Goal: Communication & Community: Answer question/provide support

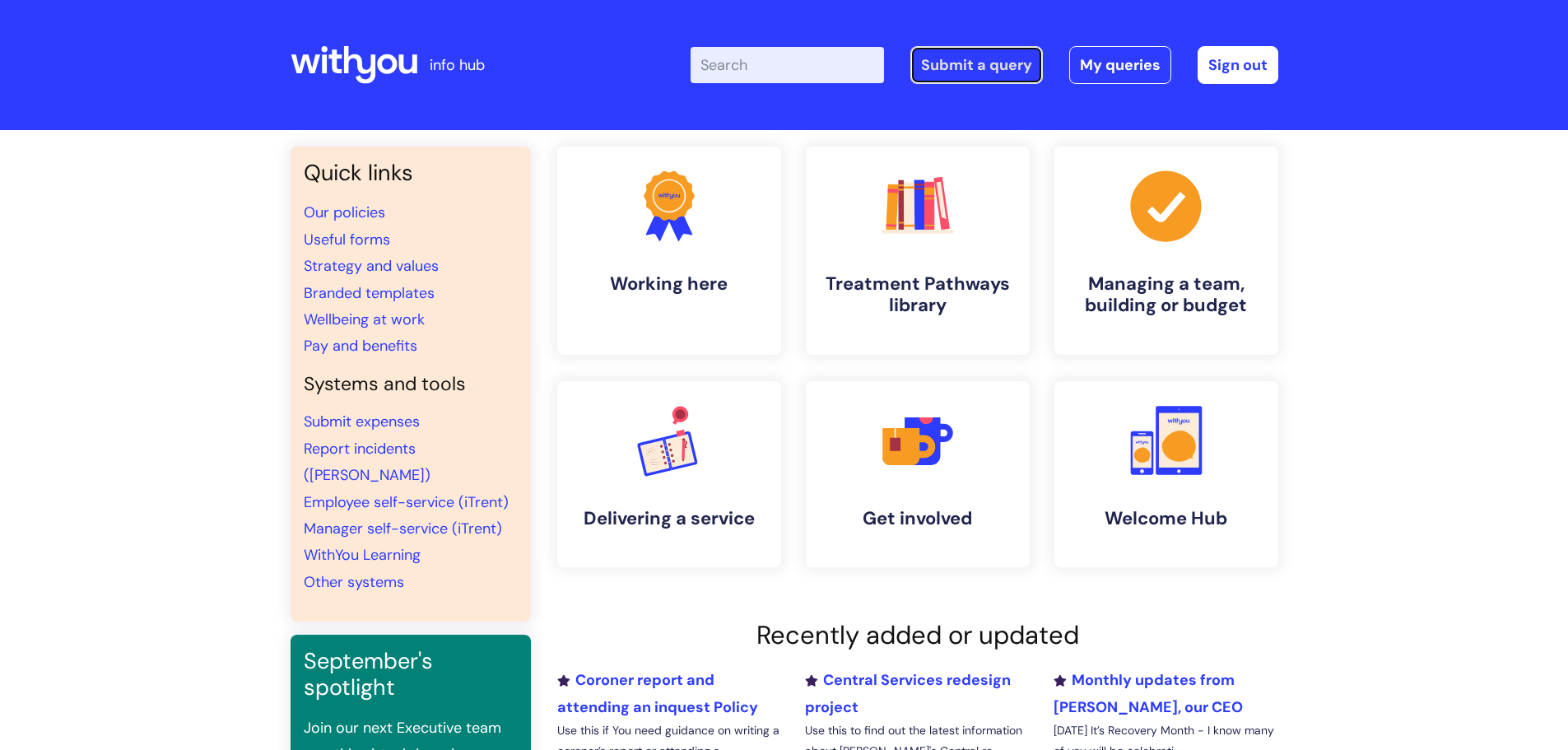
click at [975, 62] on link "Submit a query" at bounding box center [977, 65] width 133 height 38
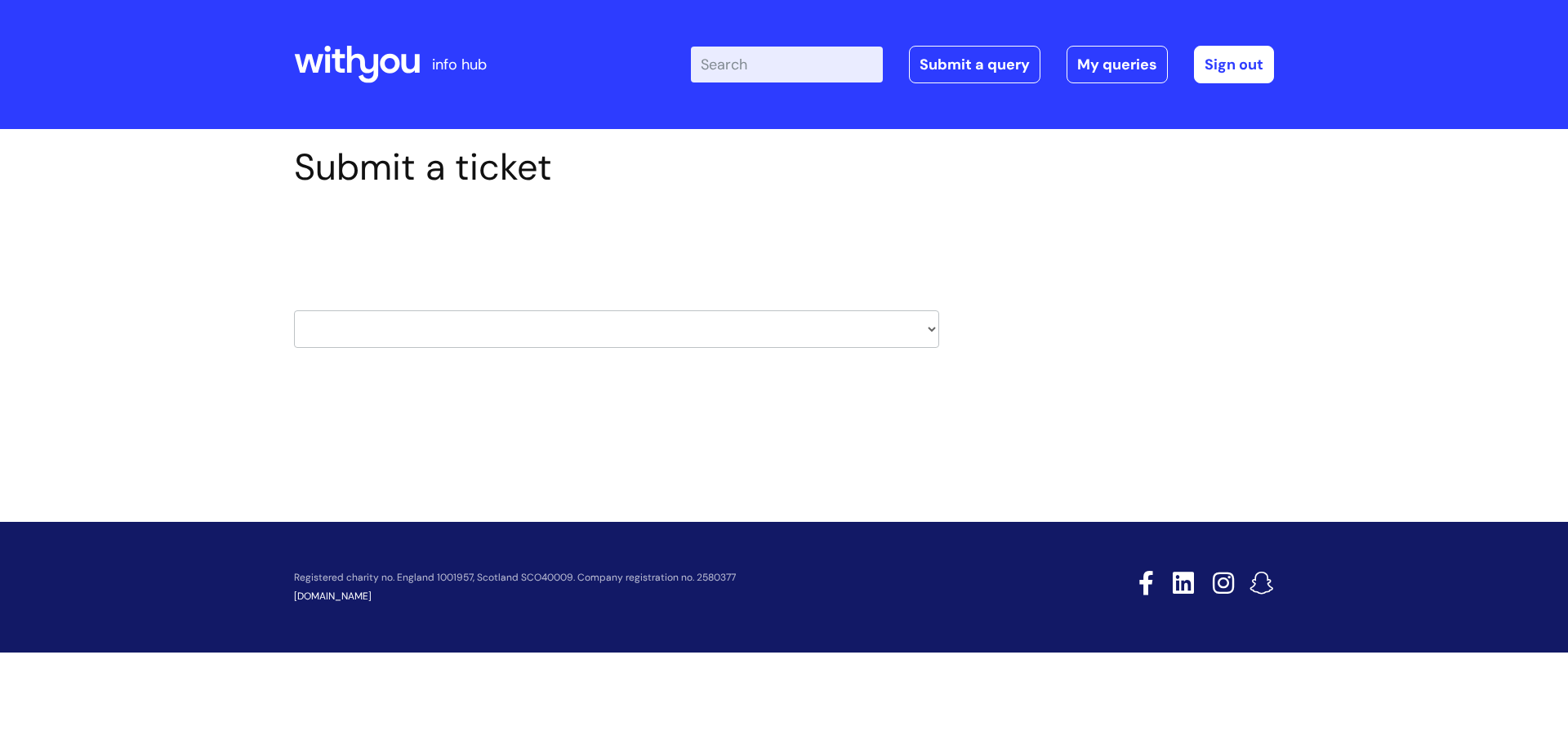
click at [766, 340] on select "HR / People IT and Support Clinical Drug Alerts Finance Accounts Data Support T…" at bounding box center [616, 329] width 645 height 38
select select "property_&_estates"
click at [294, 310] on select "HR / People IT and Support Clinical Drug Alerts Finance Accounts Data Support T…" at bounding box center [616, 329] width 645 height 38
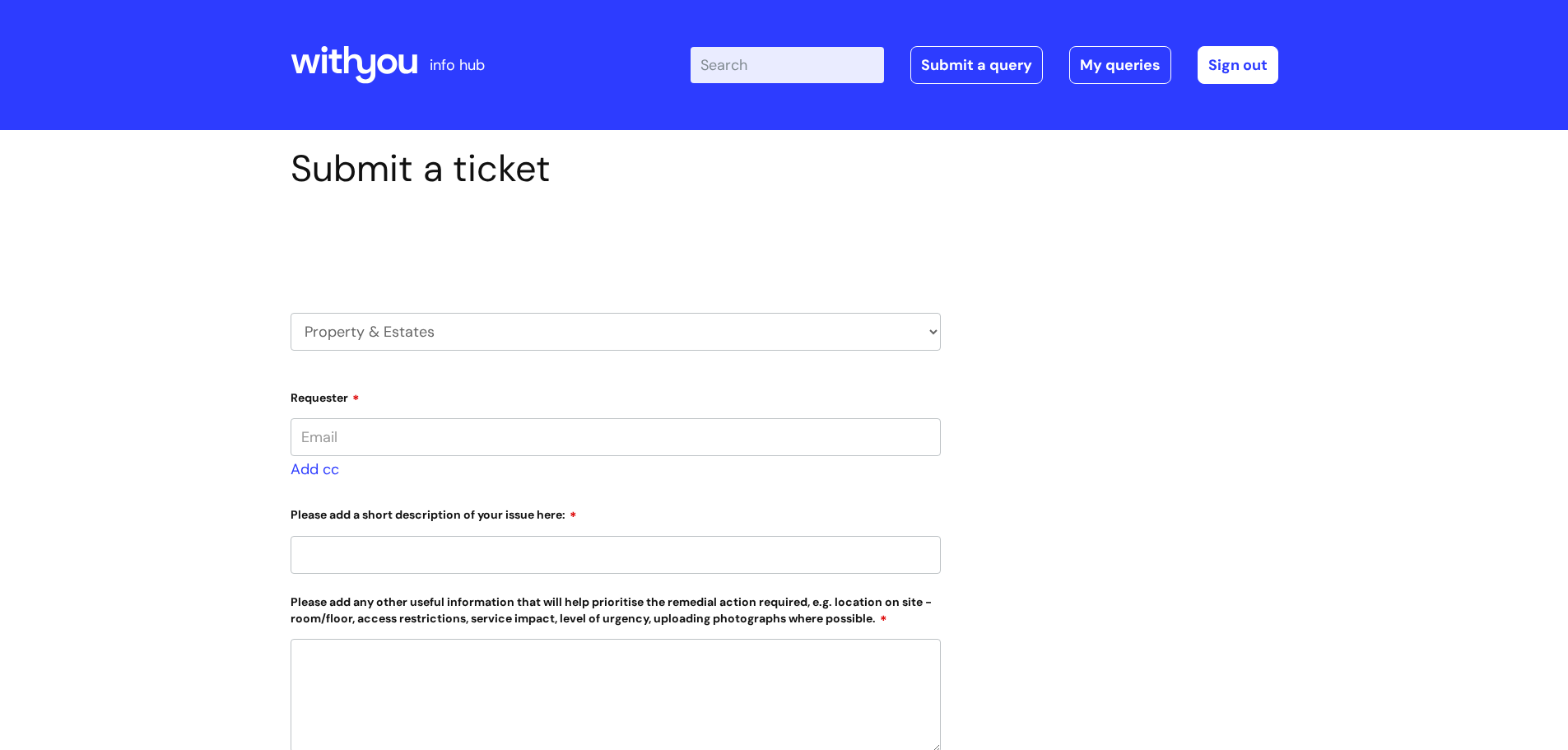
type input "katie.rhymer@wearewithyou.org.uk"
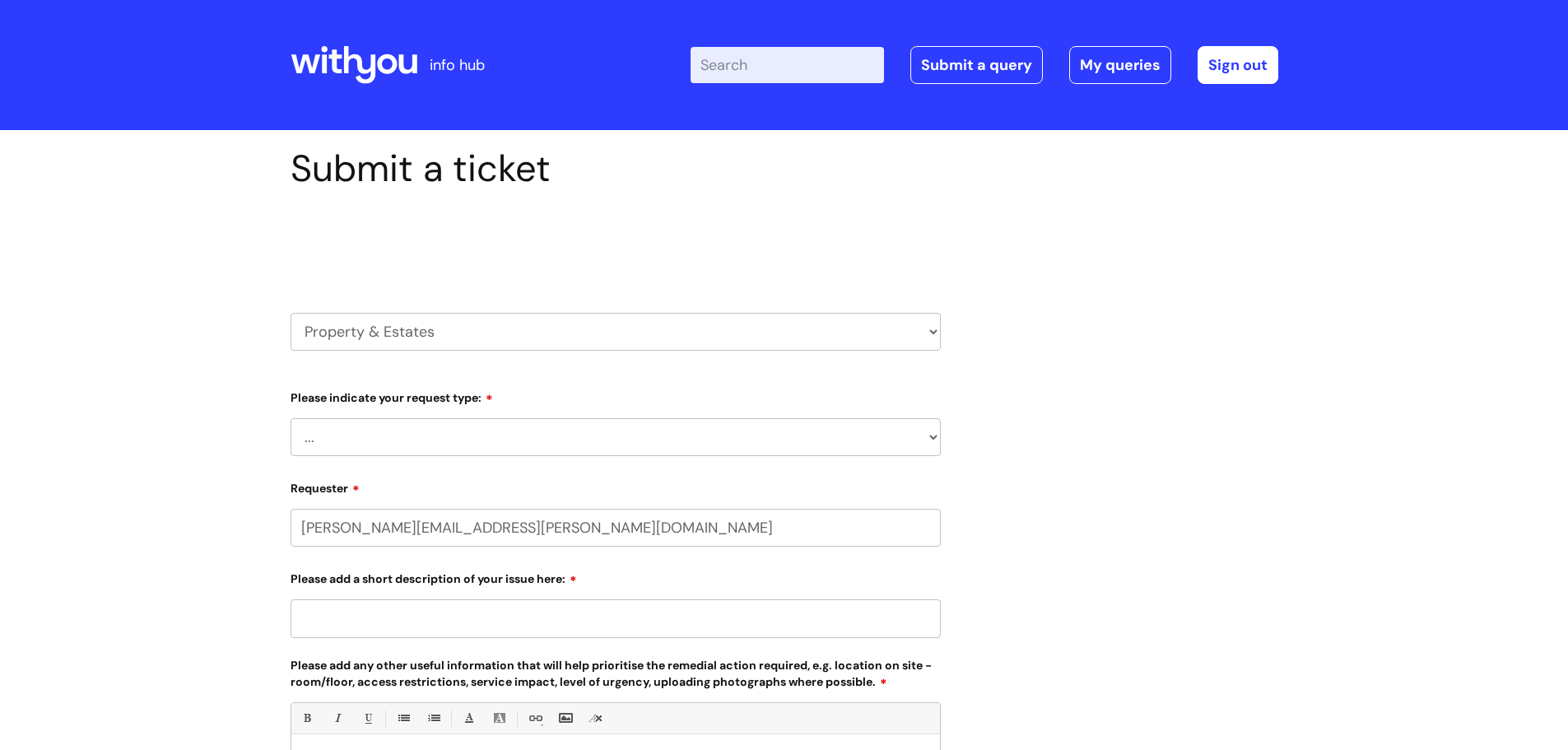
select select "80004157190"
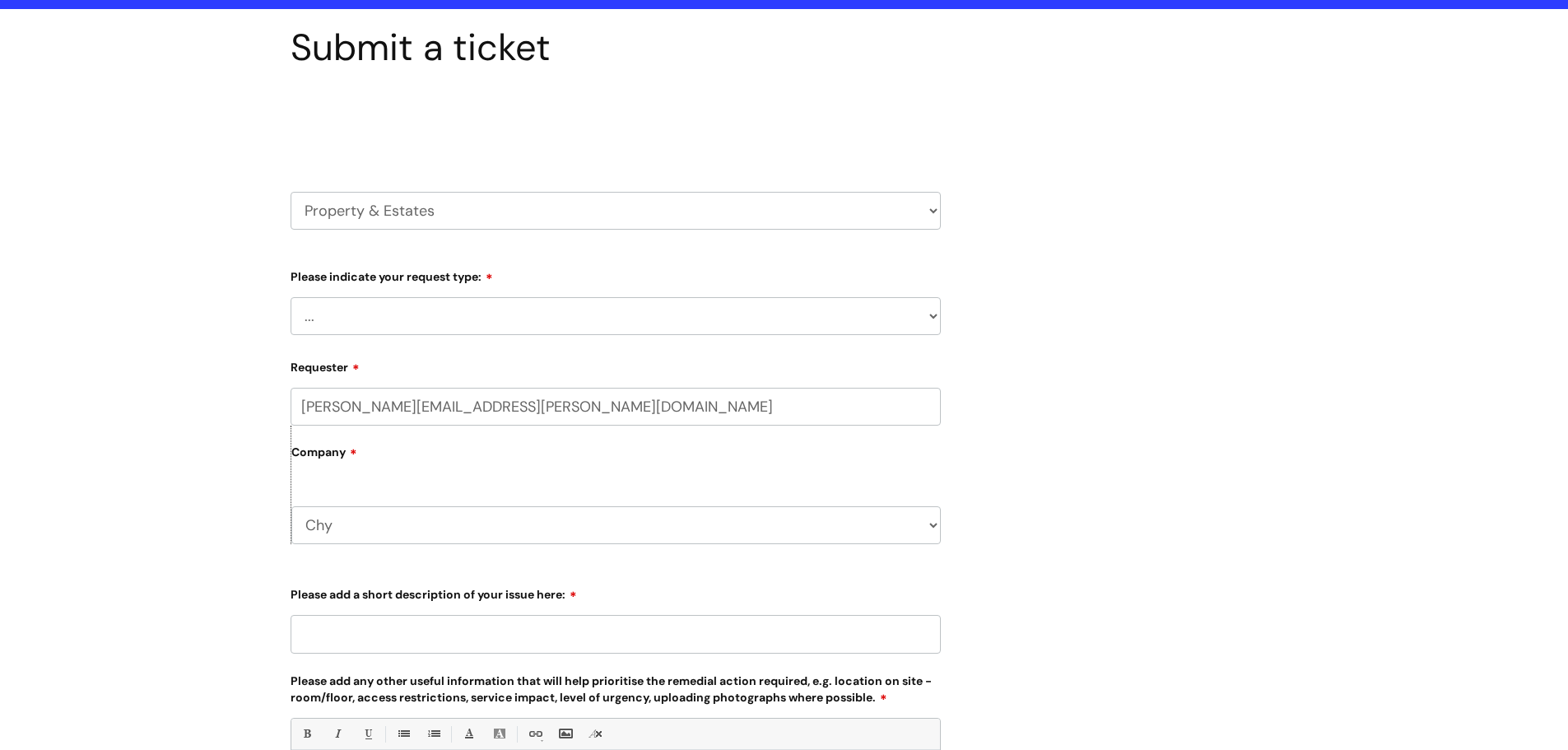
scroll to position [165, 0]
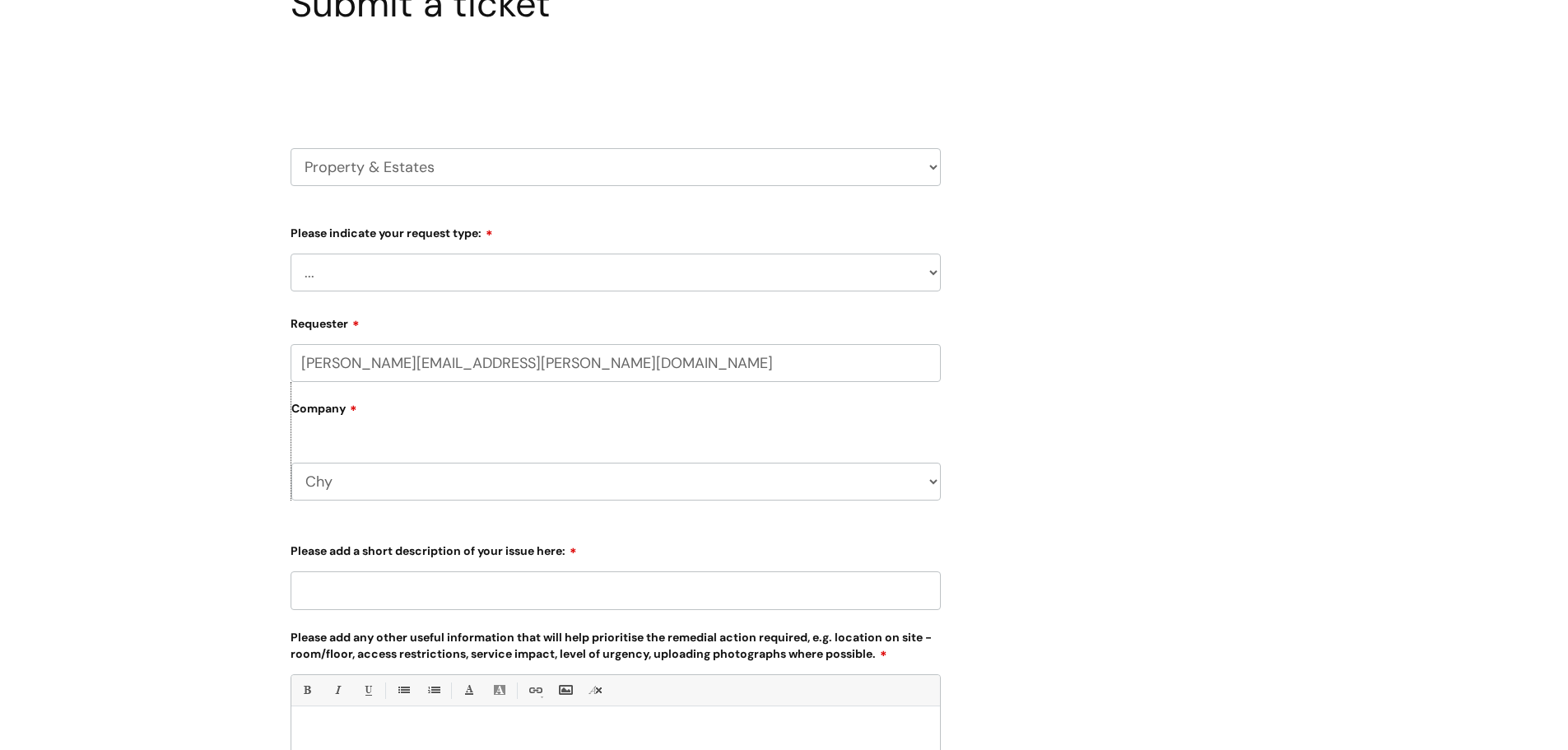
click at [532, 268] on select "... Facilities Support Lease/ Tenancy Agreements Health & Safety and Environmen…" at bounding box center [616, 273] width 650 height 38
select select "Facilities Support"
click at [291, 254] on select "... Facilities Support Lease/ Tenancy Agreements Health & Safety and Environmen…" at bounding box center [616, 273] width 650 height 38
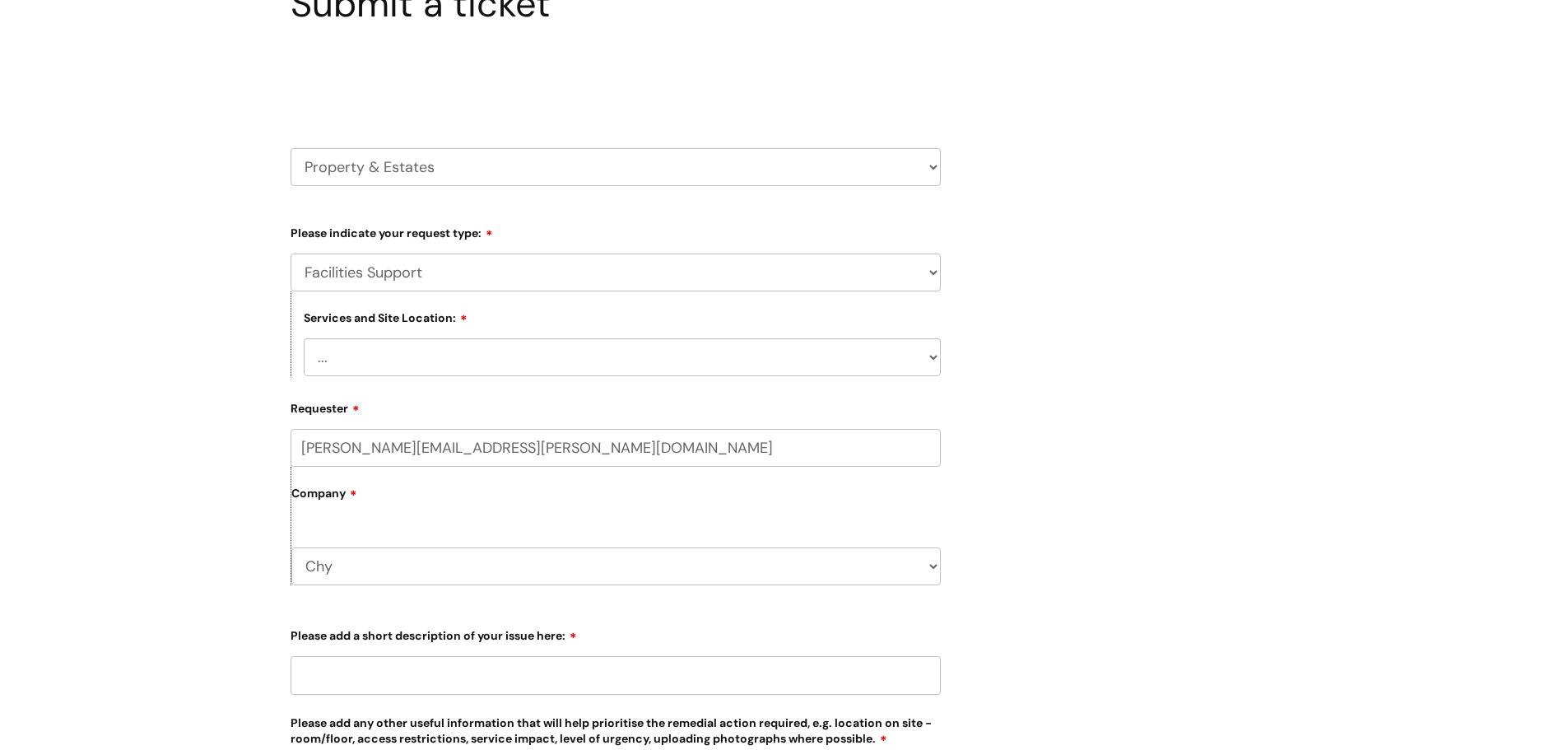
click at [509, 364] on select "... Cleethorpes Darlington Tubwell Darlington Coniscliffe Grimsby Preston Redca…" at bounding box center [622, 357] width 637 height 38
select select "Truro Chy"
click at [304, 338] on select "... Cleethorpes Darlington Tubwell Darlington Coniscliffe Grimsby Preston Redca…" at bounding box center [622, 357] width 637 height 38
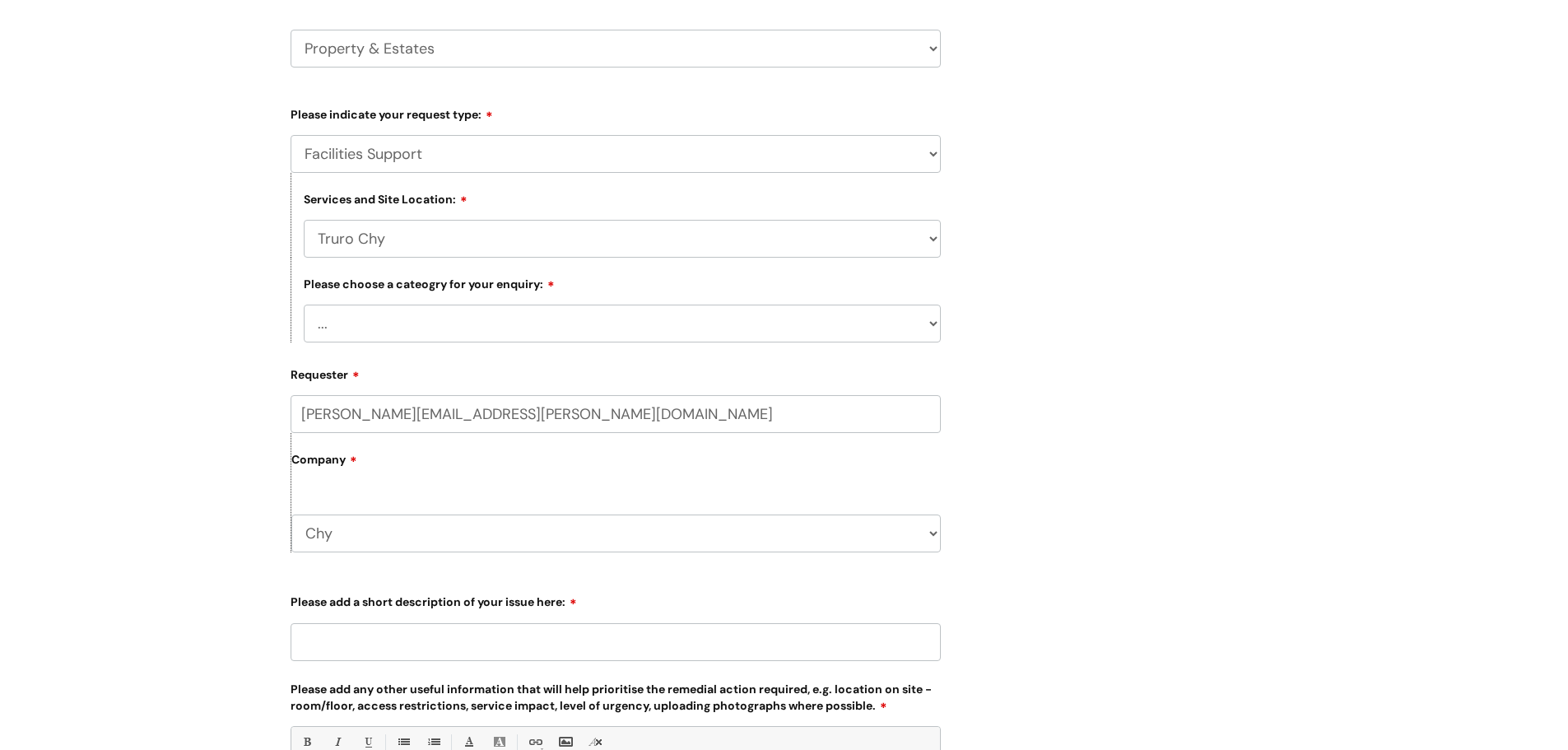
scroll to position [329, 0]
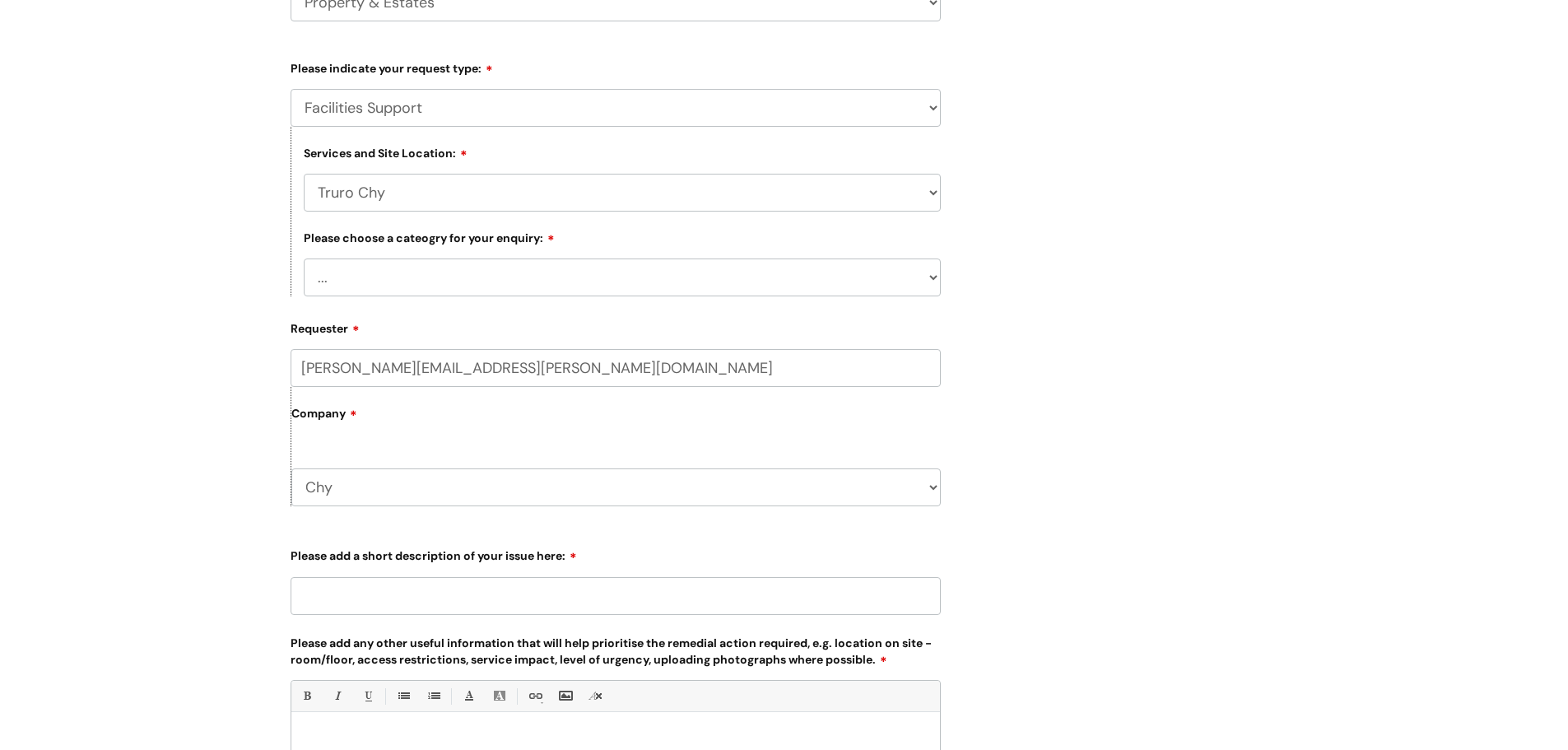
click at [546, 263] on select "... Electrical and Lighting Plumbing and Drainage Heating and Cooling Fixtures,…" at bounding box center [622, 278] width 637 height 38
select select "Other - Please Specify"
click at [304, 259] on select "... Electrical and Lighting Plumbing and Drainage Heating and Cooling Fixtures,…" at bounding box center [622, 278] width 637 height 38
click at [385, 599] on input "Please add a short description of your issue here:" at bounding box center [616, 596] width 650 height 38
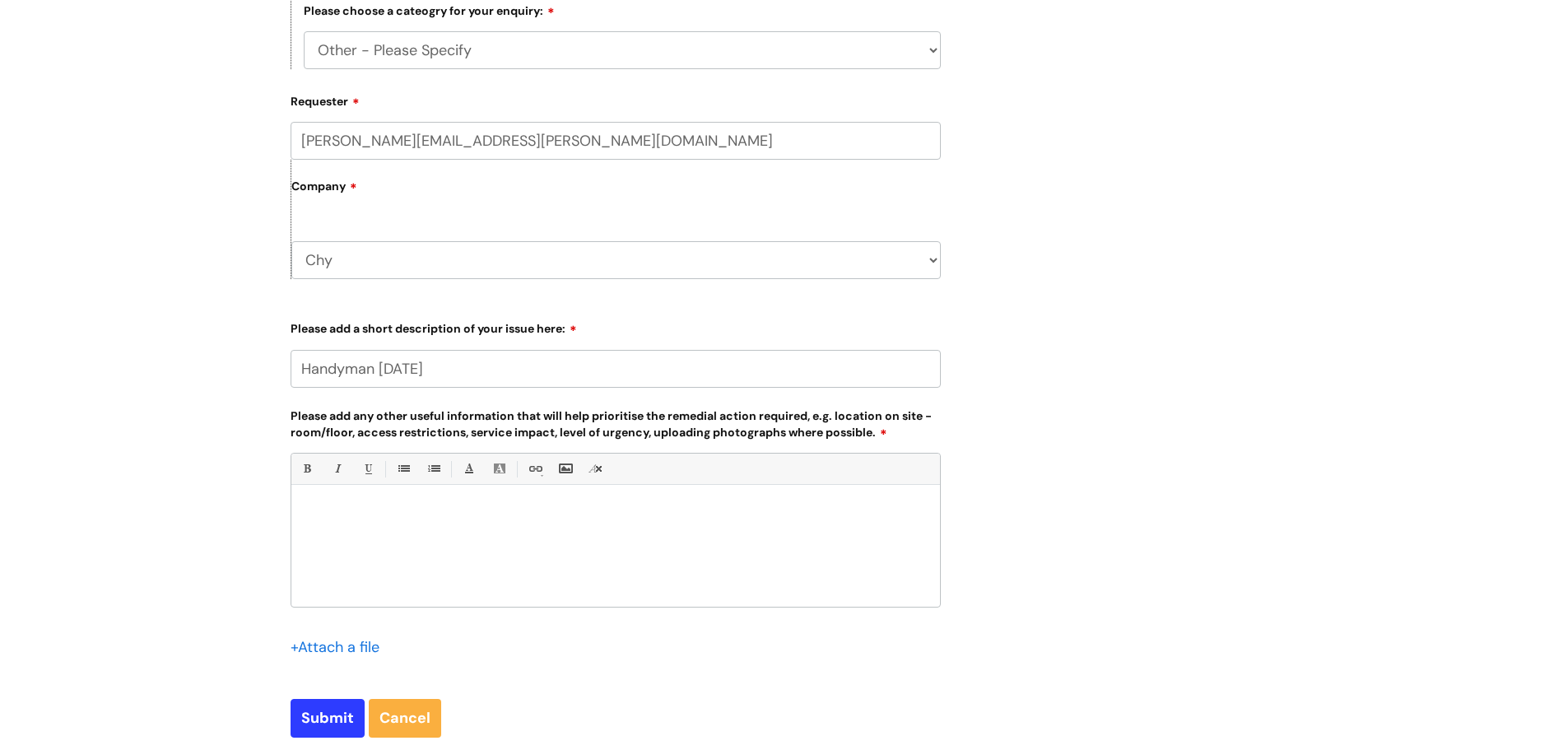
scroll to position [659, 0]
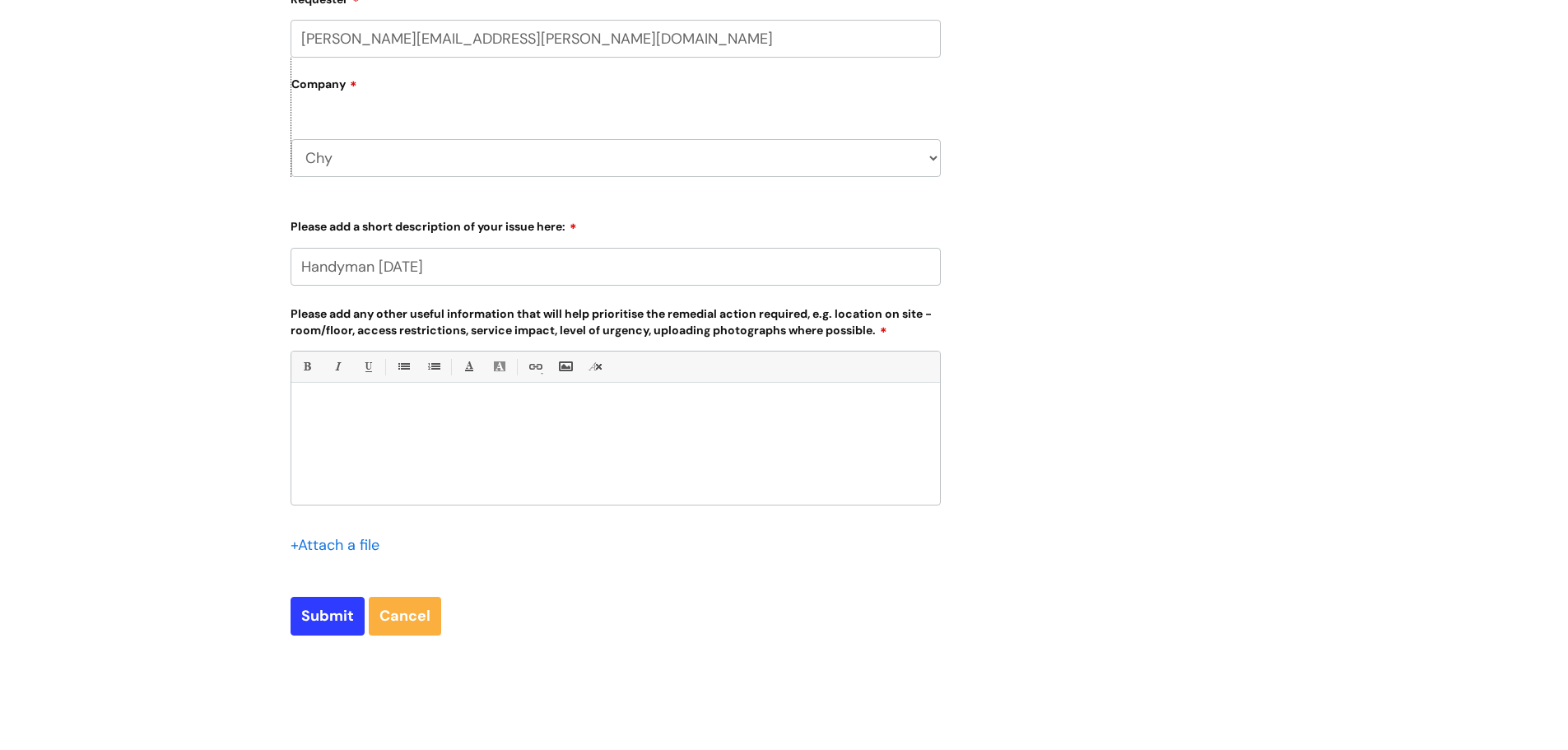
type input "Handyman [DATE]"
click at [804, 581] on form "Type Of Request ... Accounts (Finance) Alerts! (For clinical team) Data Protect…" at bounding box center [616, 180] width 650 height 911
click at [328, 545] on input "file" at bounding box center [332, 544] width 82 height 21
click at [359, 551] on input "file" at bounding box center [332, 544] width 82 height 21
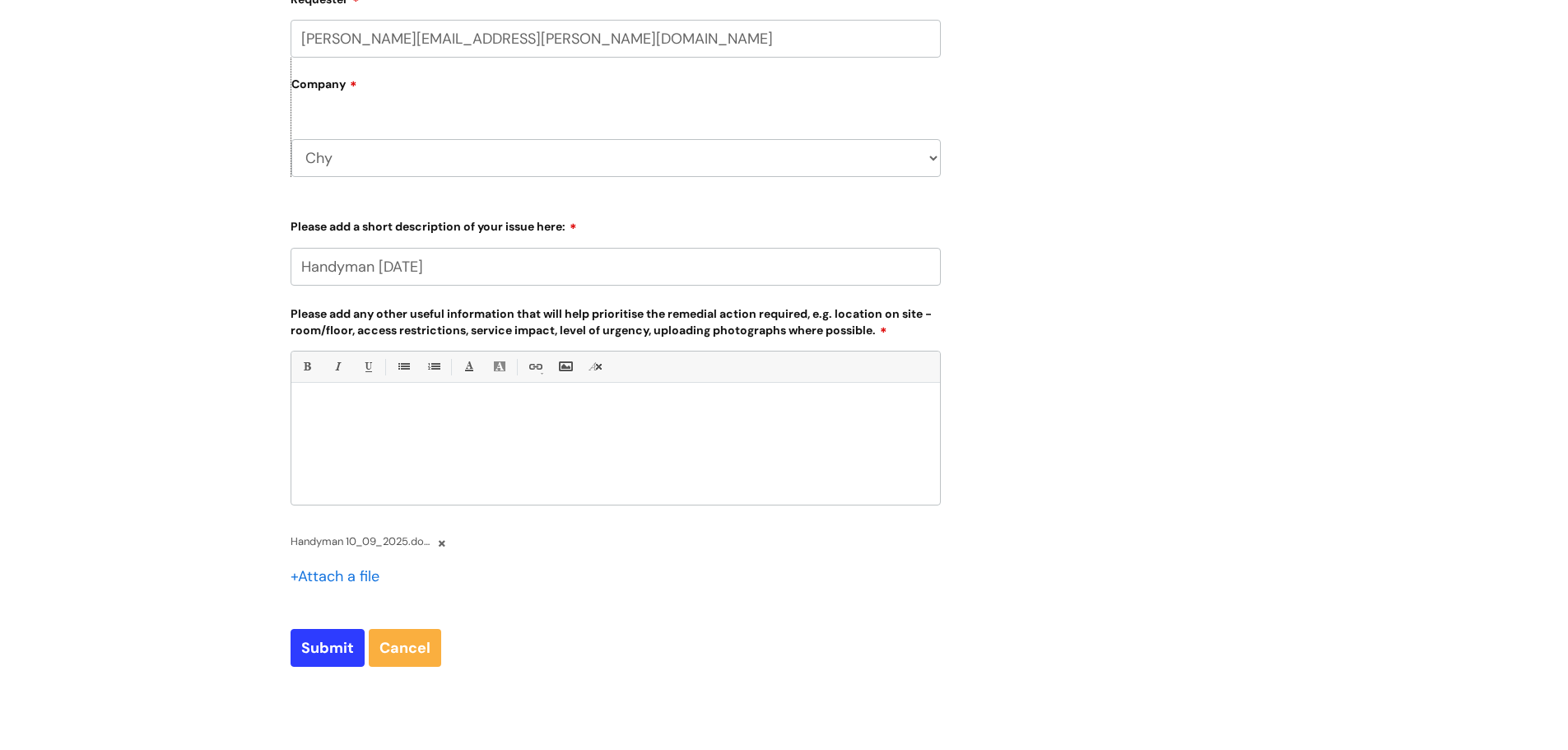
click at [452, 413] on p at bounding box center [616, 410] width 624 height 15
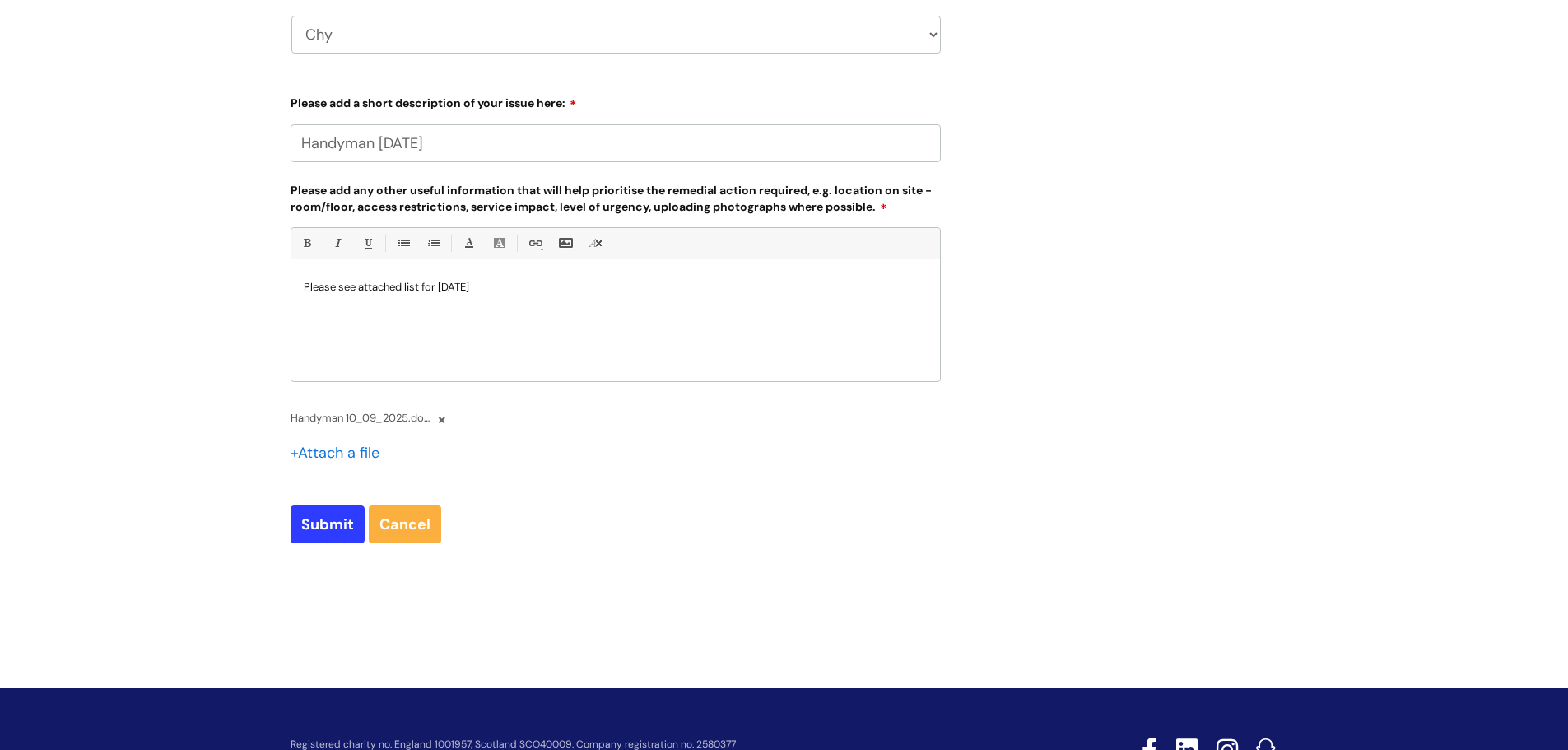
scroll to position [823, 0]
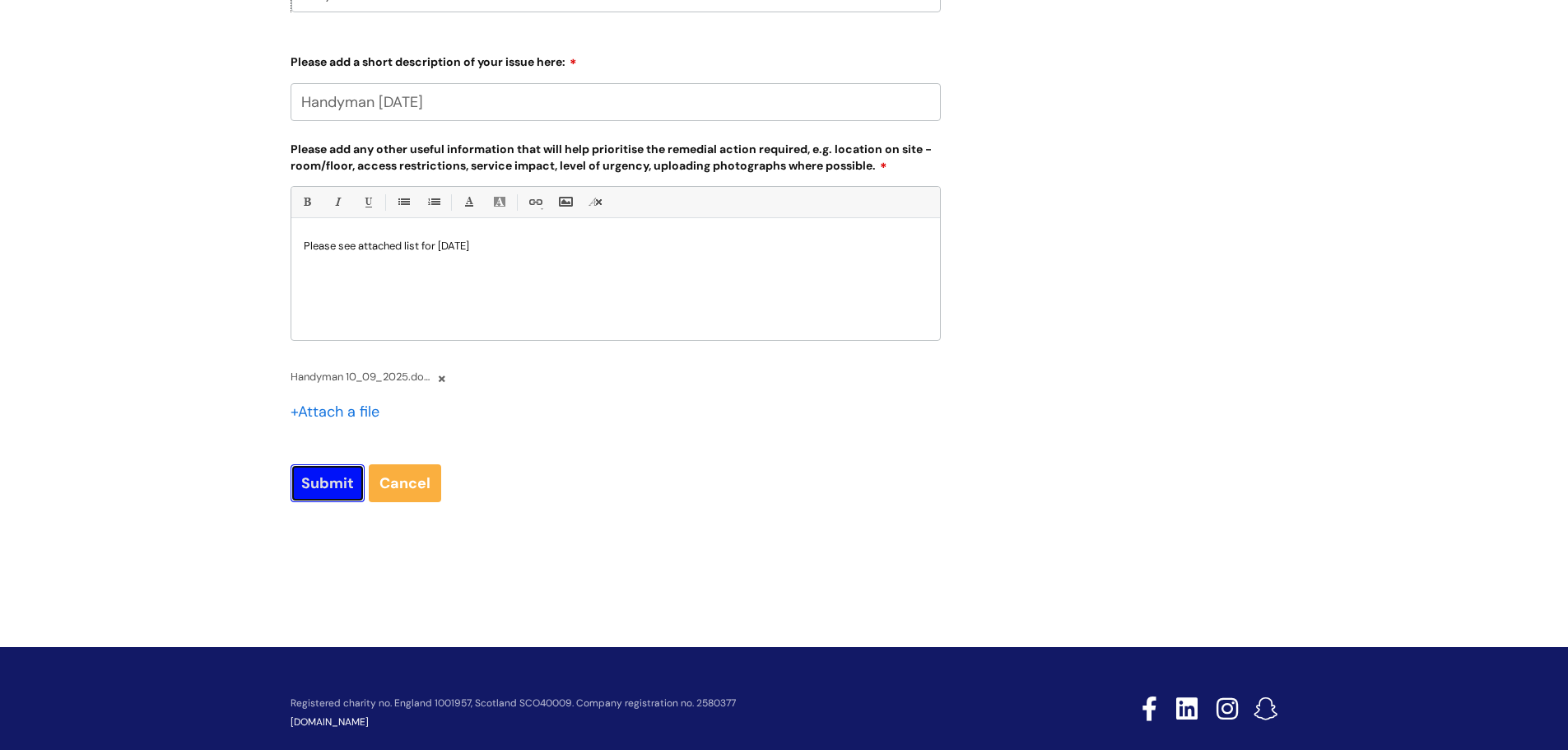
click at [333, 488] on input "Submit" at bounding box center [328, 483] width 74 height 38
type input "Please Wait..."
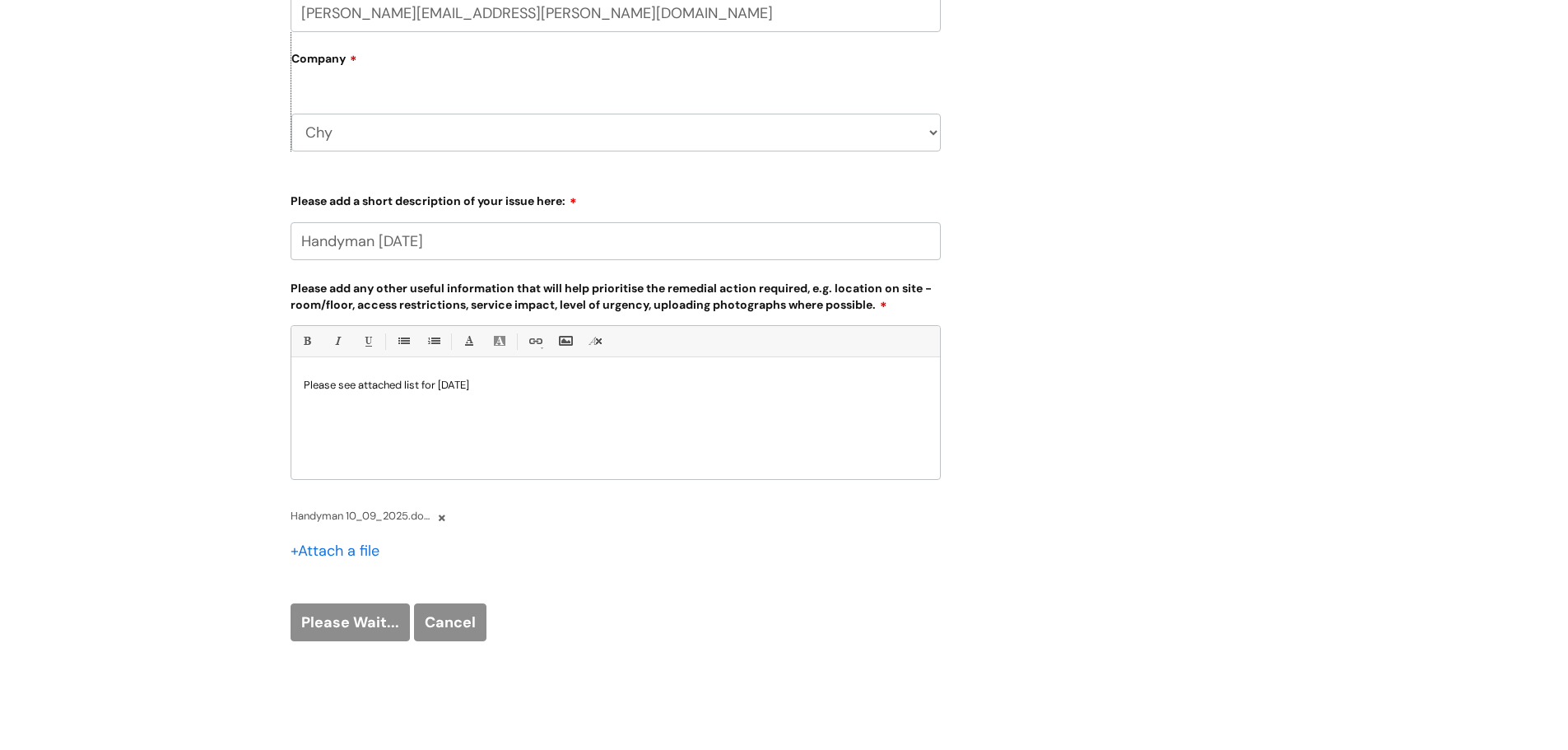
scroll to position [852, 0]
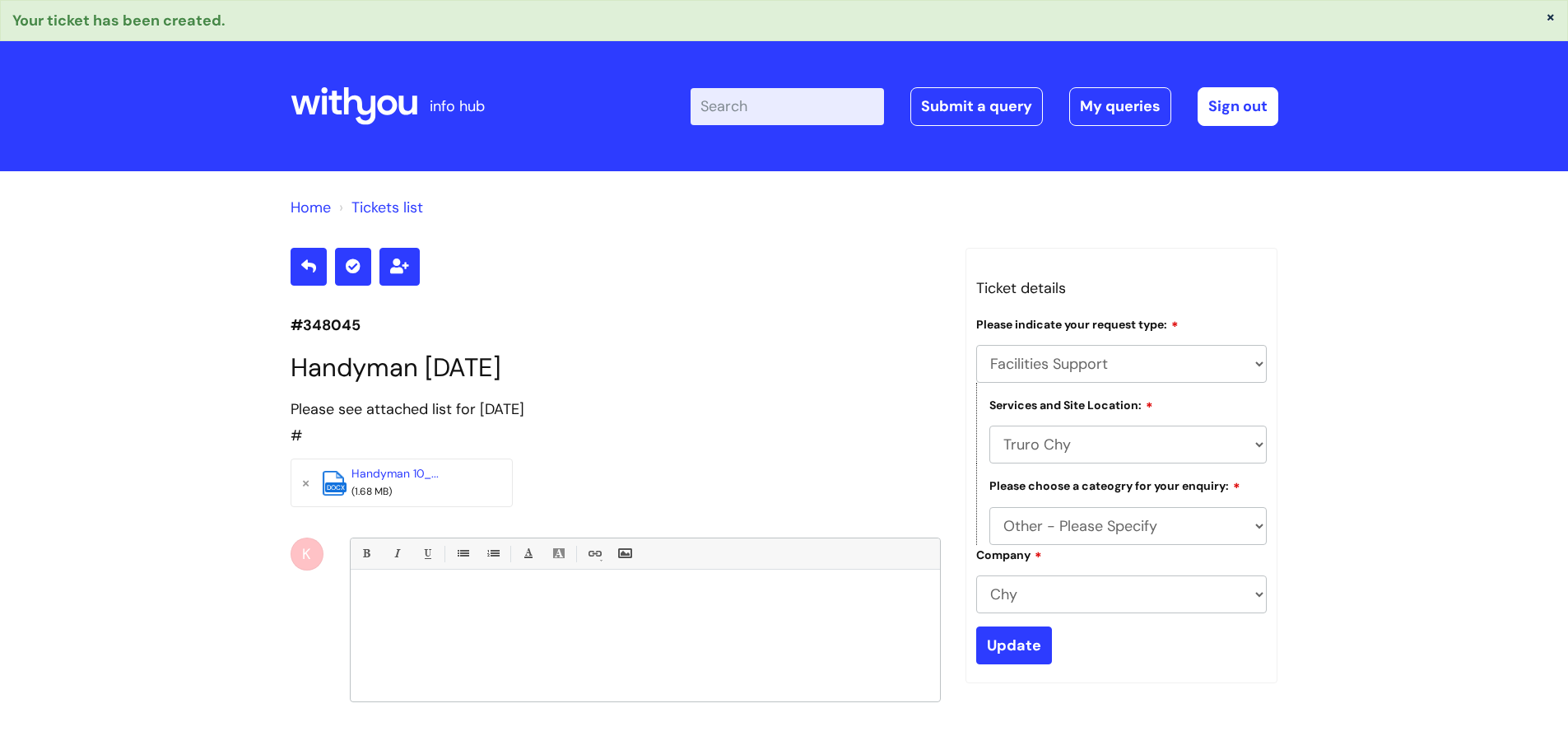
select select "Facilities Support"
select select "Truro Chy"
select select "Other - Please Specify"
click at [733, 319] on p "#348045" at bounding box center [616, 325] width 650 height 26
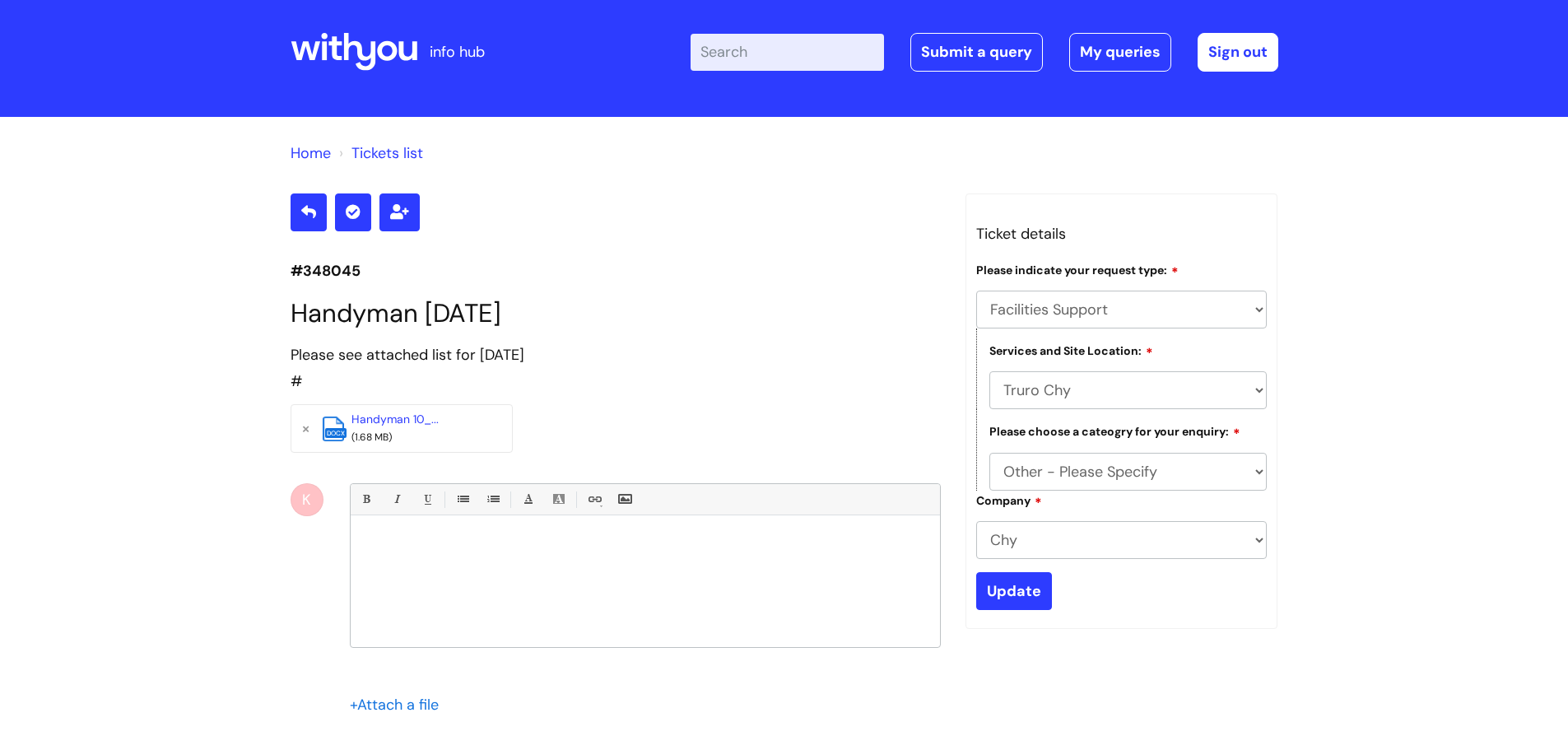
scroll to position [82, 0]
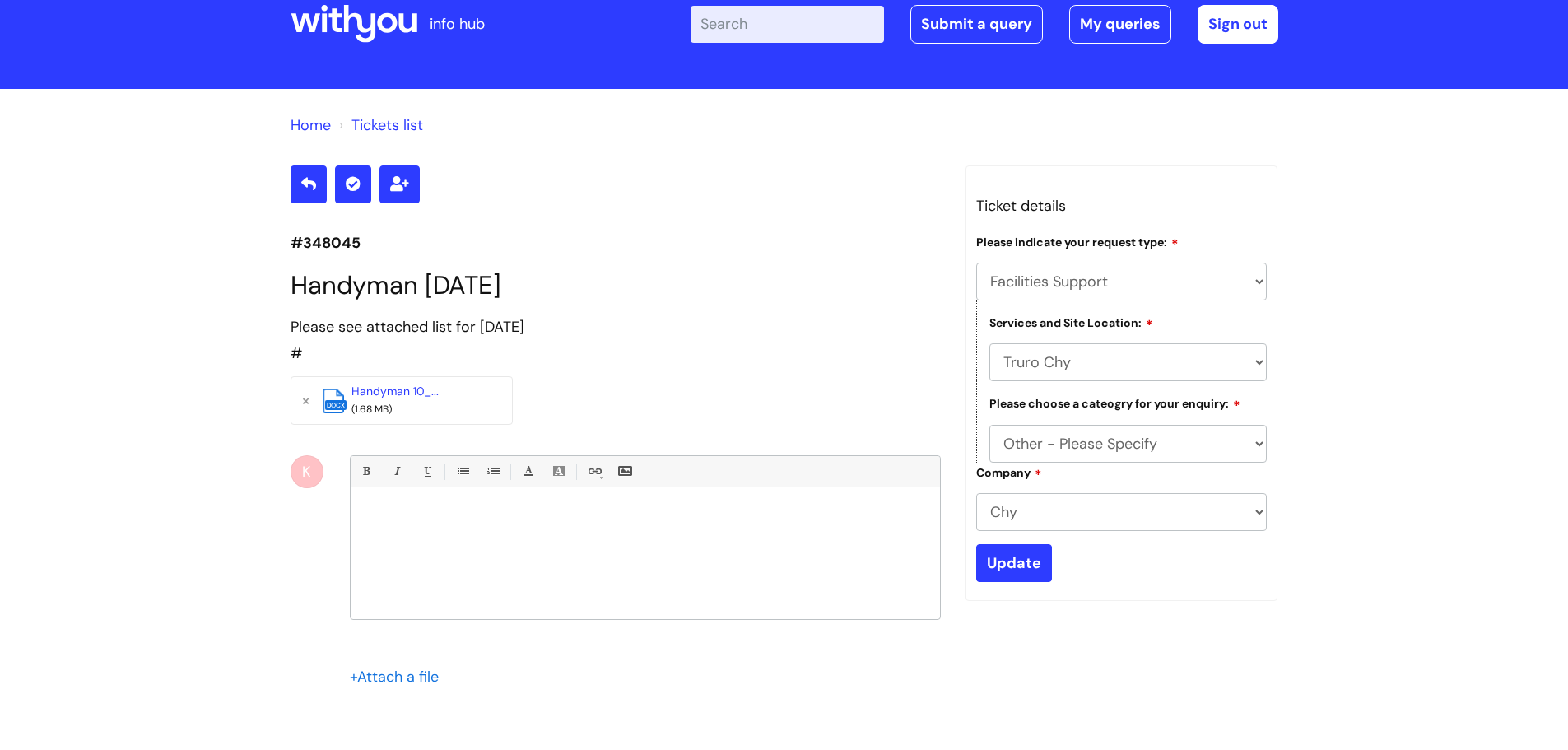
click at [394, 520] on p at bounding box center [645, 515] width 565 height 15
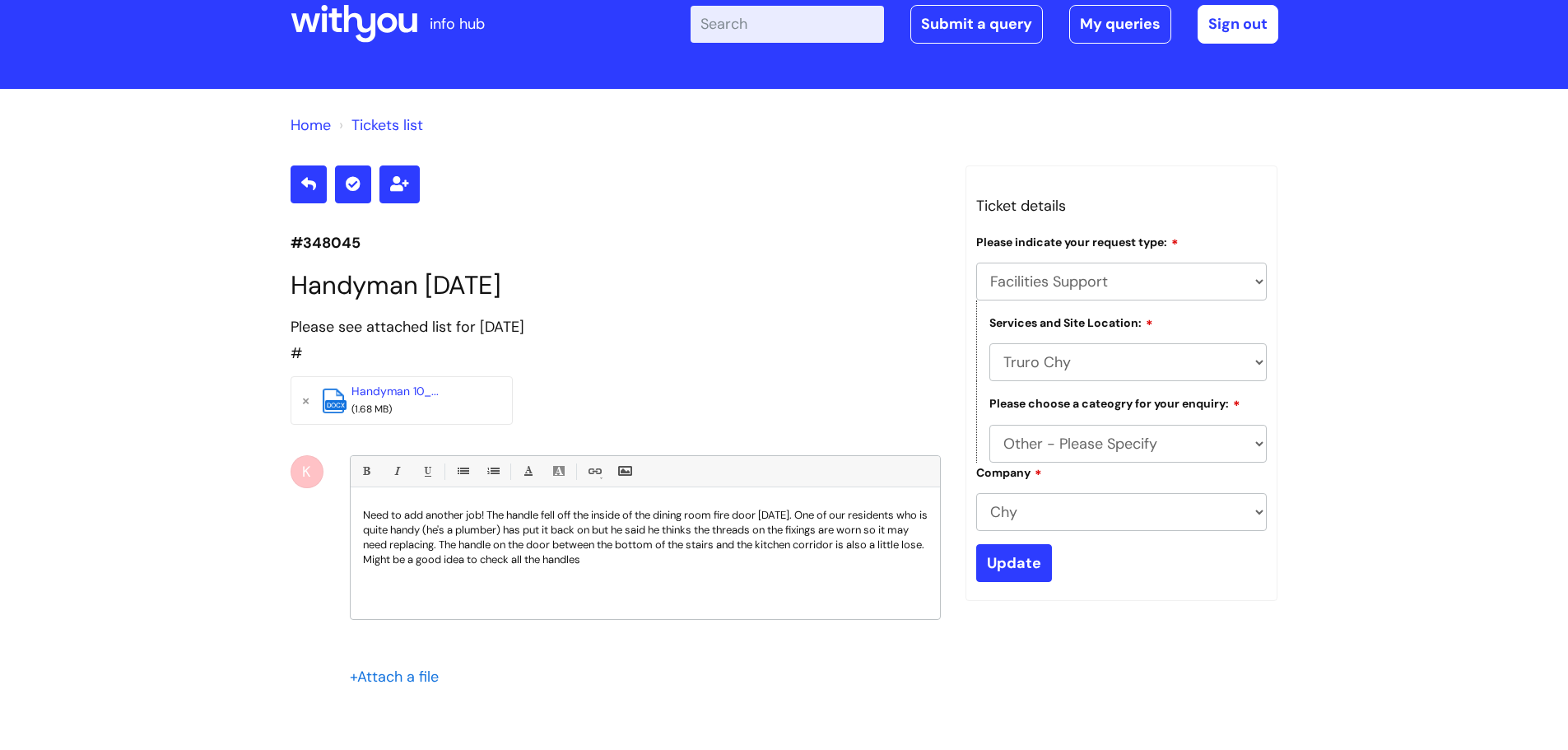
click at [602, 561] on p "Need to add another job! The handle fell off the inside of the dining room fire…" at bounding box center [645, 537] width 565 height 59
click at [597, 562] on p "Need to add another job! The handle fell off the inside of the dining room fire…" at bounding box center [645, 537] width 565 height 59
click at [650, 562] on p "Need to add another job! The handle fell off the inside of the dining room fire…" at bounding box center [645, 537] width 565 height 59
click at [739, 562] on p "Need to add another job! The handle fell off the inside of the dining room fire…" at bounding box center [645, 537] width 565 height 59
click at [391, 679] on input "file" at bounding box center [391, 676] width 82 height 21
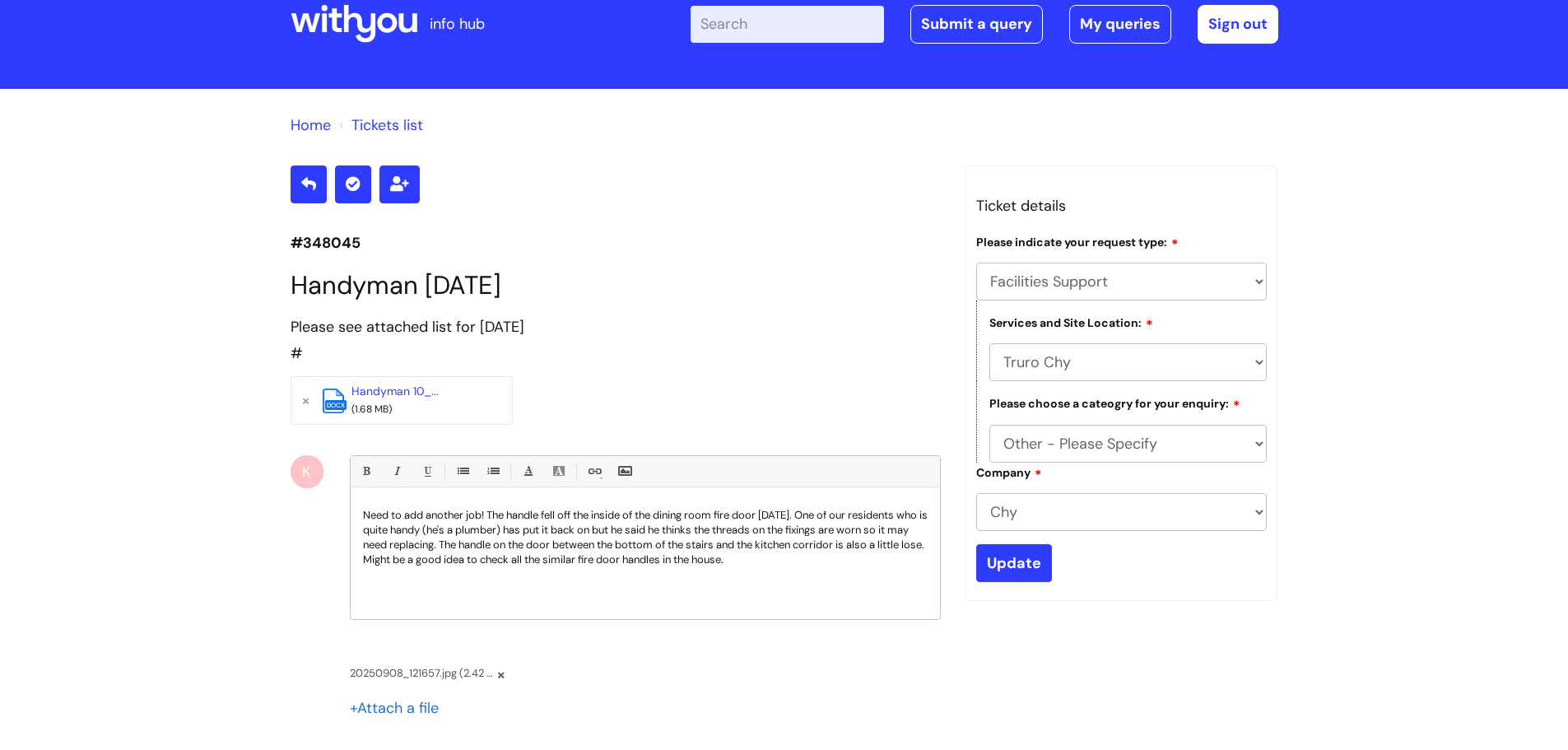
click at [810, 566] on p "Need to add another job! The handle fell off the inside of the dining room fire…" at bounding box center [645, 537] width 565 height 59
click at [601, 600] on div "Need to add another job! The handle fell off the inside of the dining room fire…" at bounding box center [646, 558] width 590 height 124
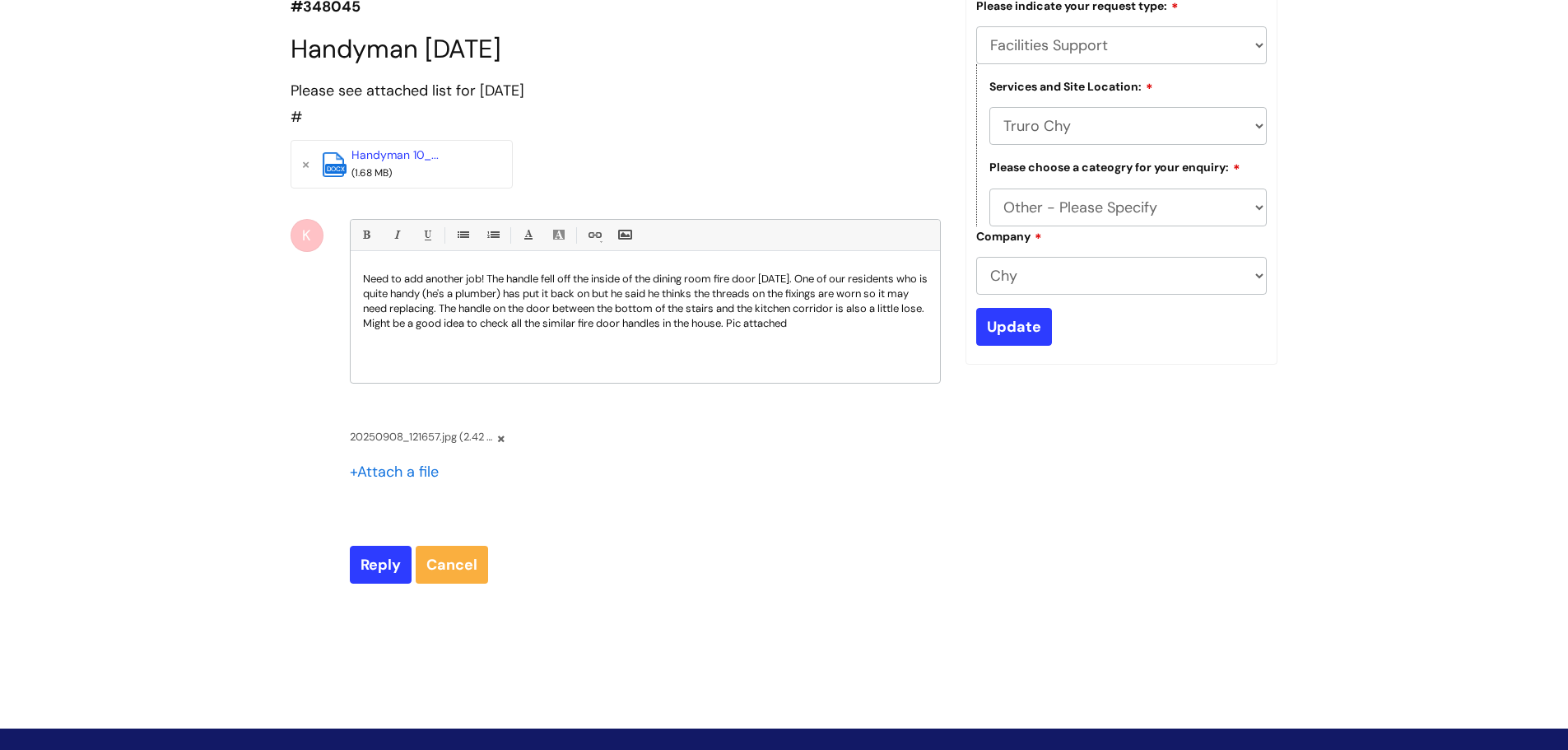
scroll to position [329, 0]
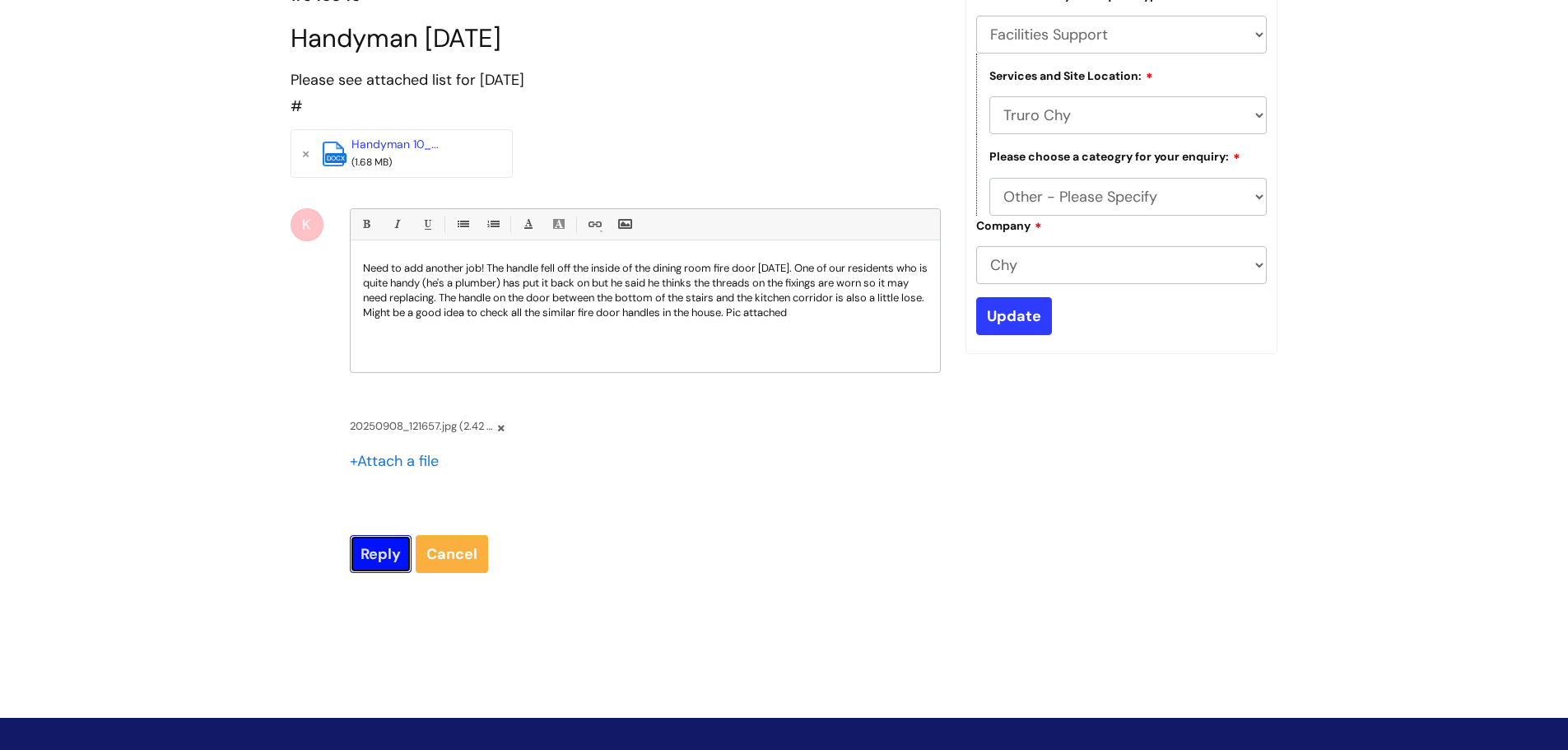
click at [386, 551] on input "Reply" at bounding box center [381, 554] width 62 height 38
type input "Please Wait..."
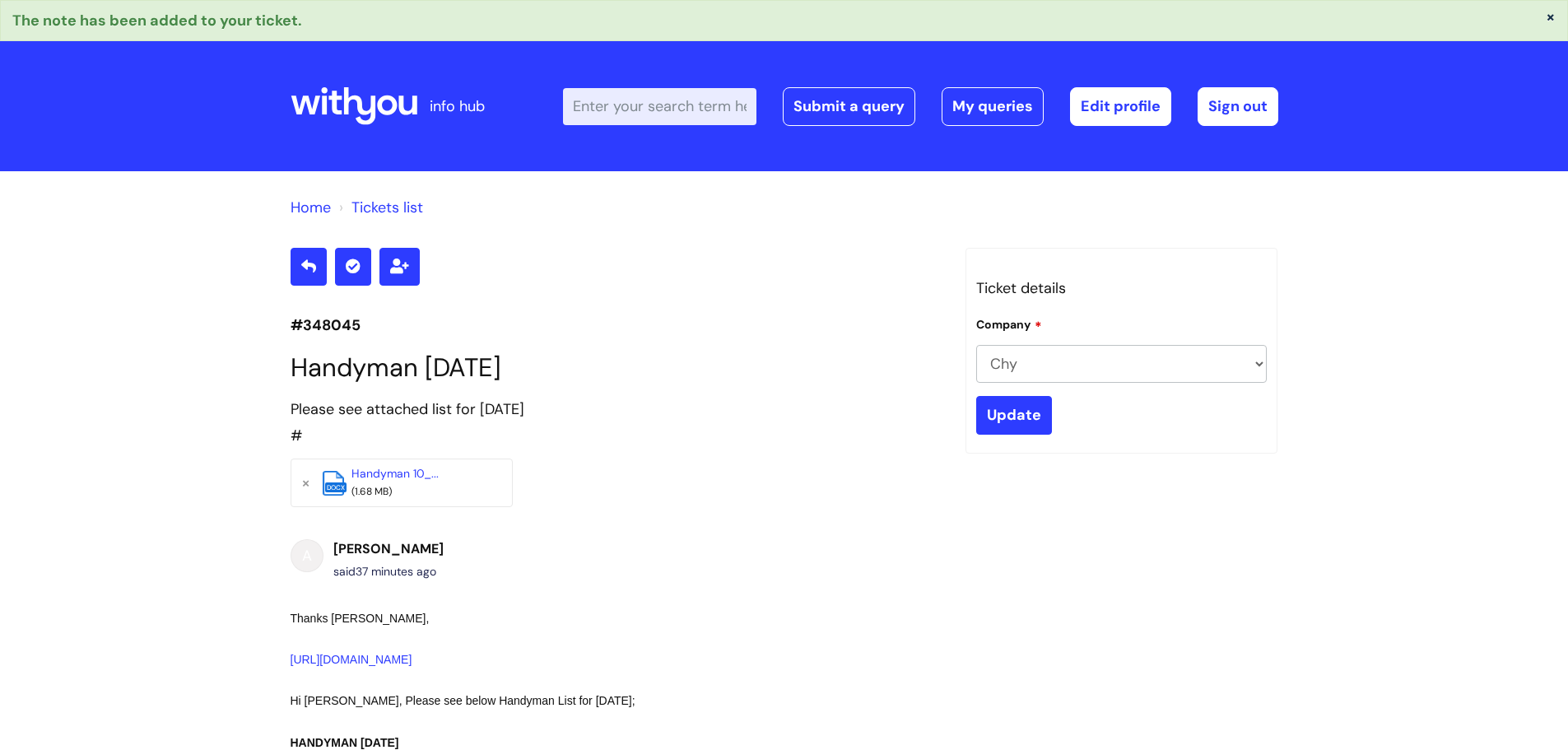
scroll to position [1633, 0]
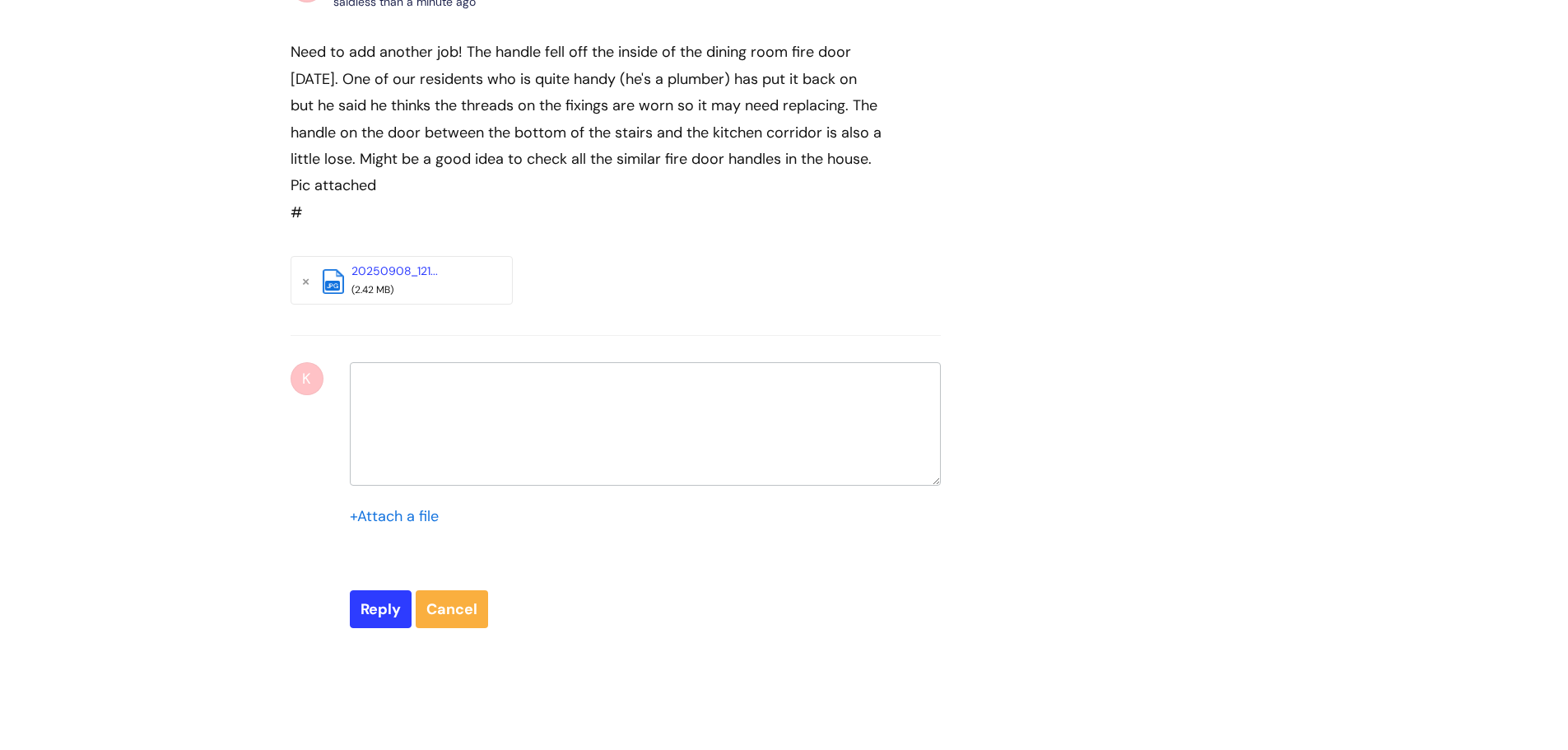
select select "Facilities Support"
select select "Truro Chy"
select select "Other - Please Specify"
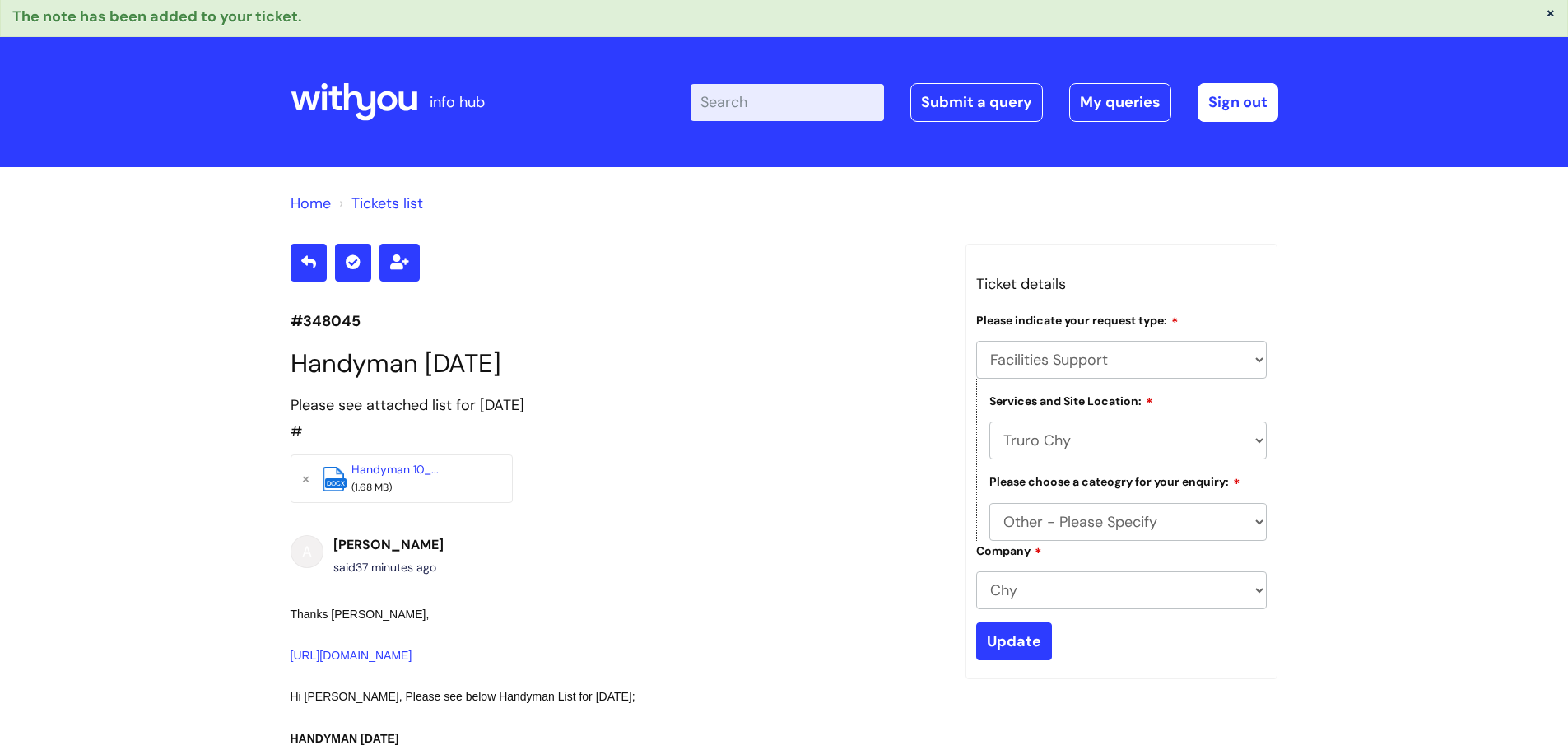
scroll to position [0, 0]
